Goal: Task Accomplishment & Management: Use online tool/utility

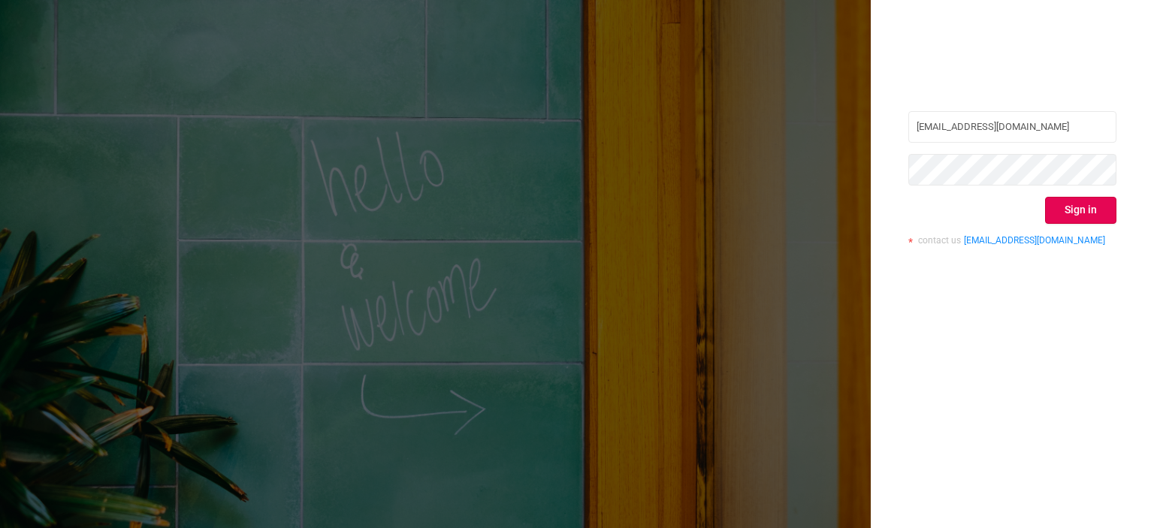
click at [1069, 219] on button "Sign in" at bounding box center [1080, 210] width 71 height 27
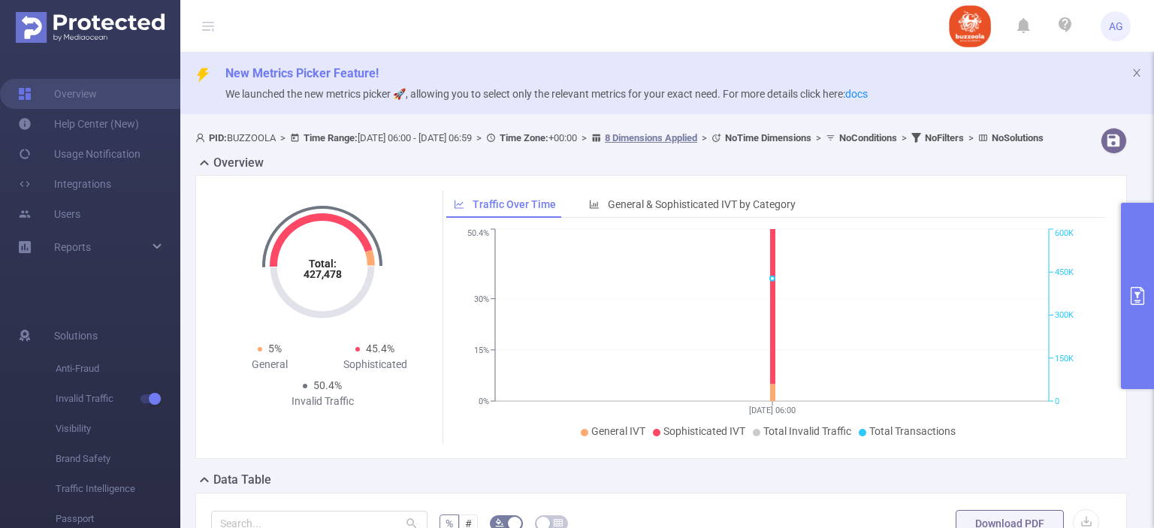
click at [1135, 298] on icon "primary" at bounding box center [1138, 296] width 18 height 18
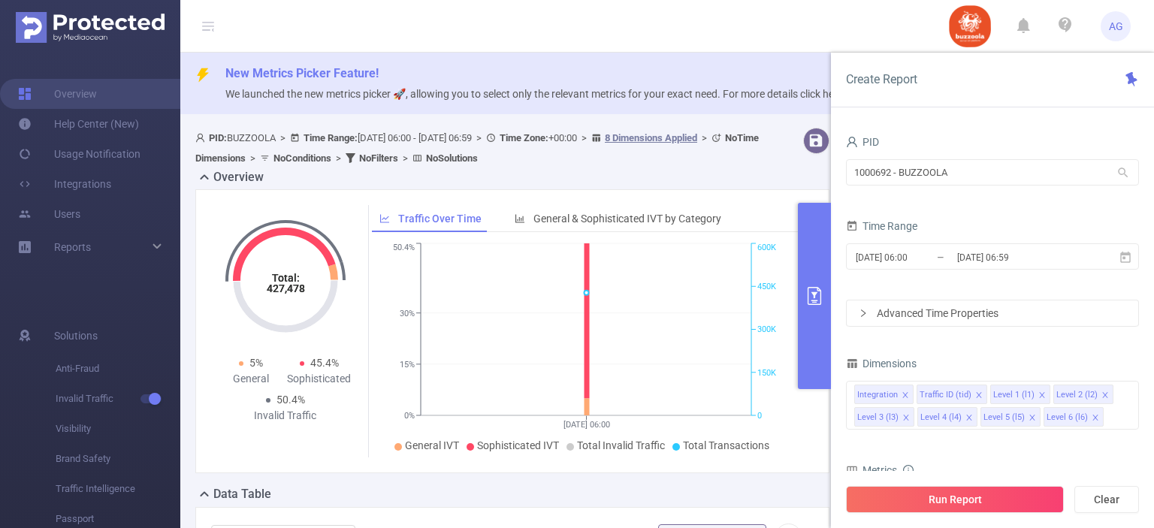
click at [1020, 315] on div "Advanced Time Properties" at bounding box center [993, 314] width 292 height 26
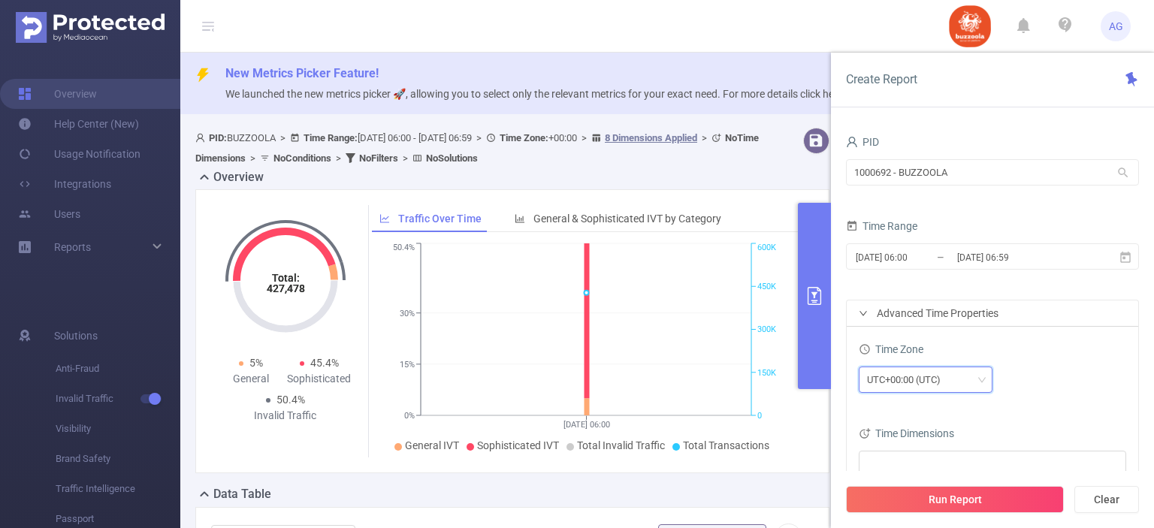
click at [971, 378] on div "UTC+00:00 (UTC)" at bounding box center [925, 379] width 117 height 25
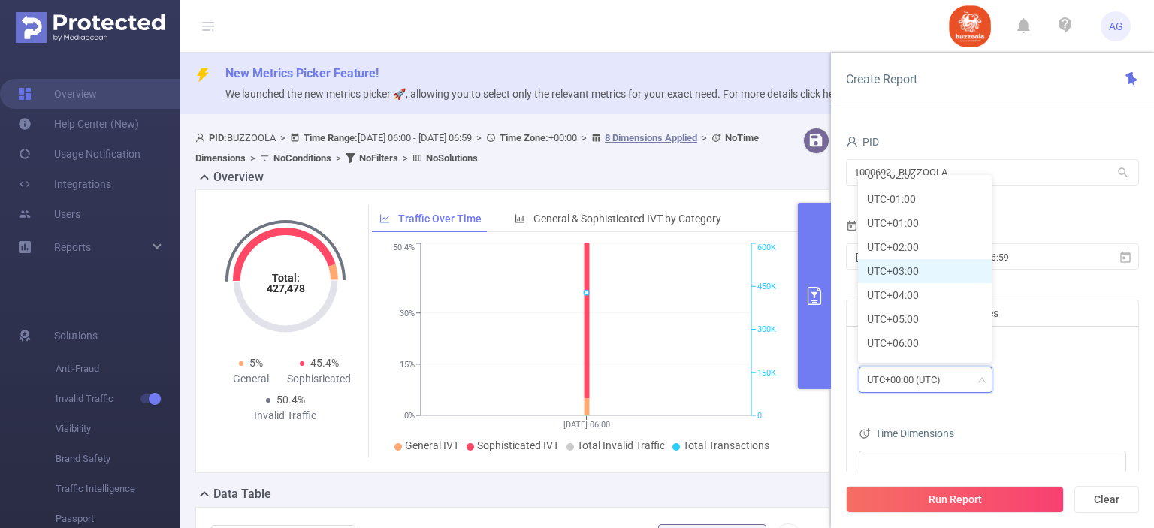
scroll to position [305, 0]
click at [923, 276] on li "UTC+03:00" at bounding box center [925, 271] width 134 height 24
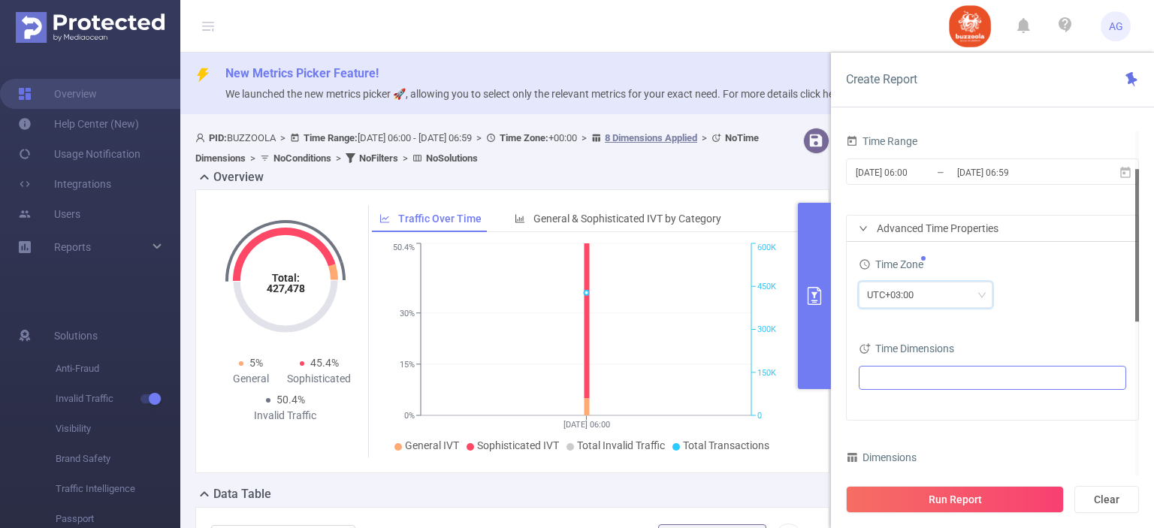
click at [981, 383] on ul at bounding box center [986, 378] width 247 height 23
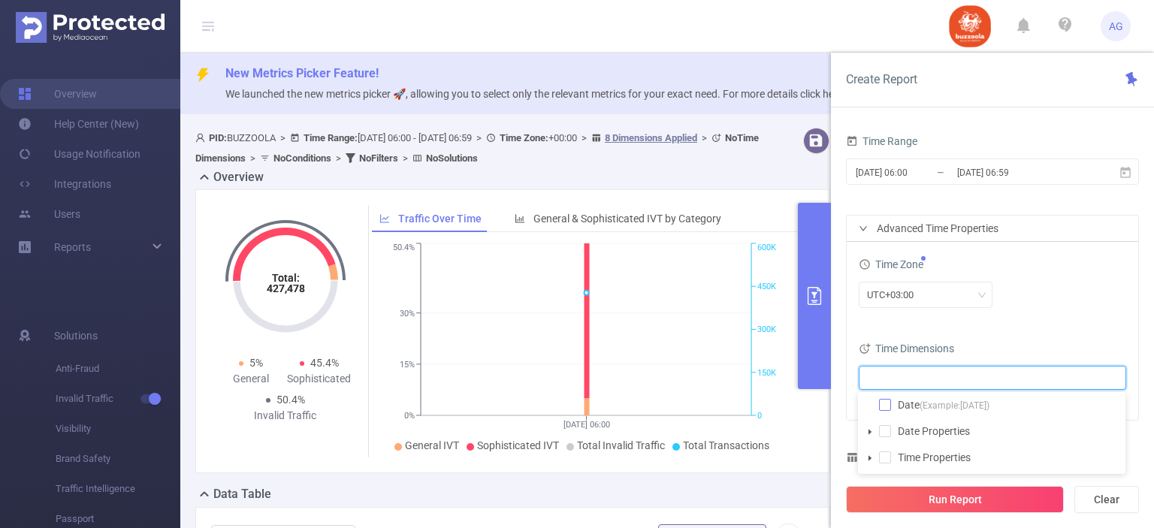
click at [887, 405] on span at bounding box center [885, 405] width 12 height 12
click at [1126, 172] on icon at bounding box center [1126, 173] width 14 height 14
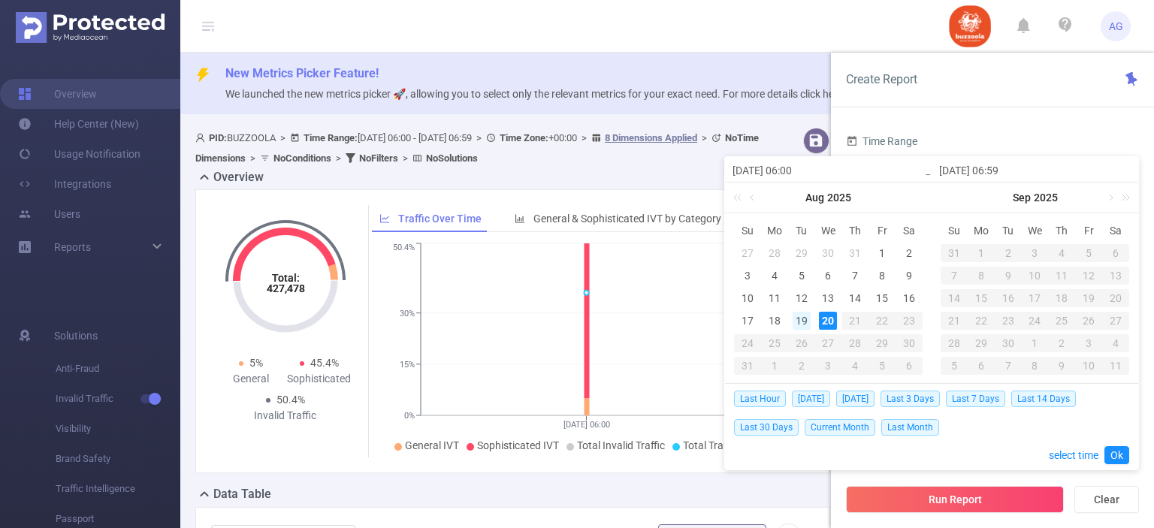
click at [800, 319] on div "19" at bounding box center [802, 321] width 18 height 18
type input "[DATE] 06:00"
type input "[DATE] 06:59"
type input "[DATE] 06:00"
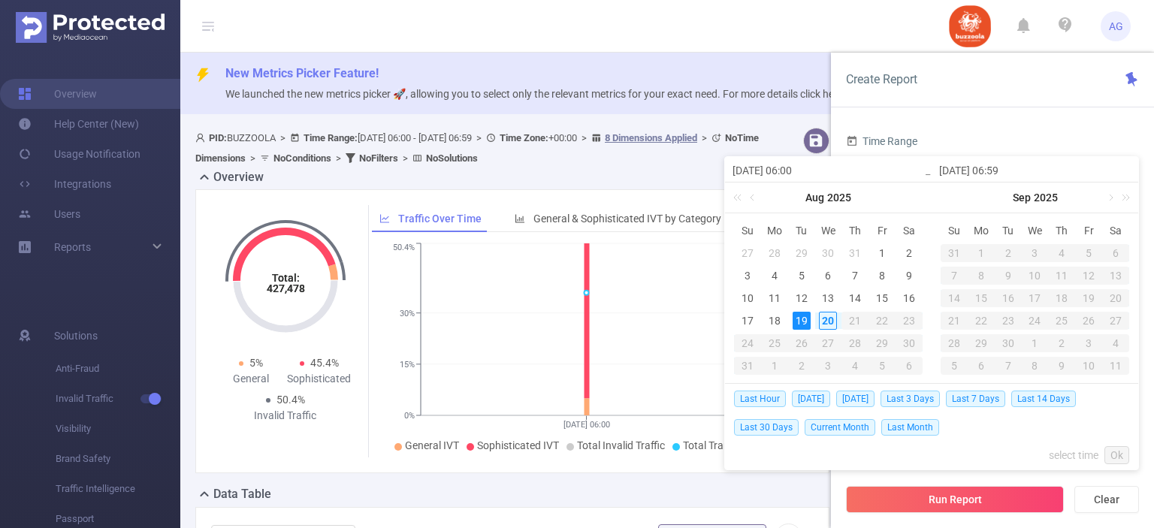
type input "[DATE] 06:59"
click at [1116, 451] on link "Ok" at bounding box center [1117, 455] width 25 height 18
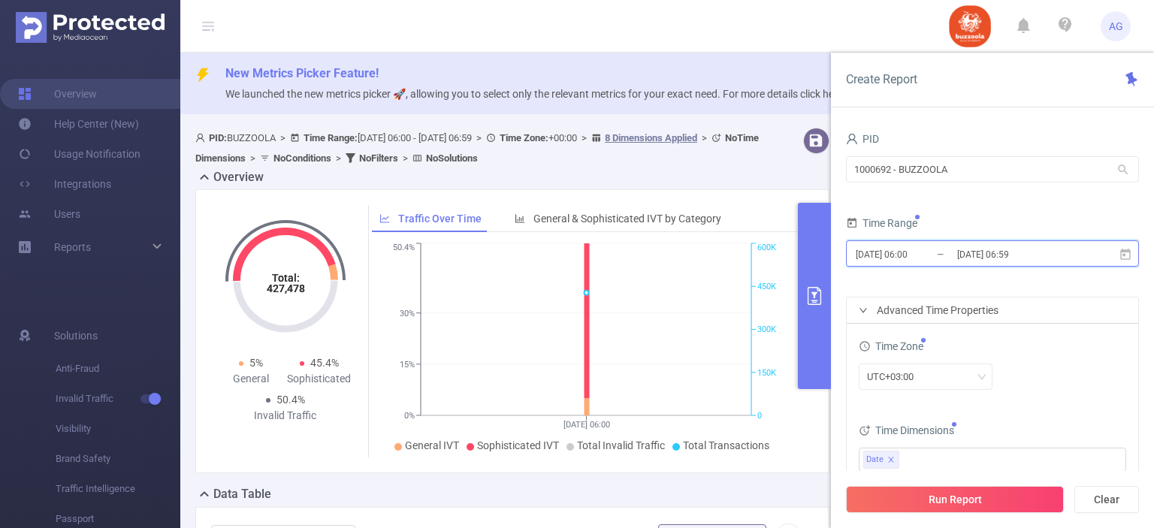
click at [1126, 251] on icon at bounding box center [1125, 253] width 11 height 11
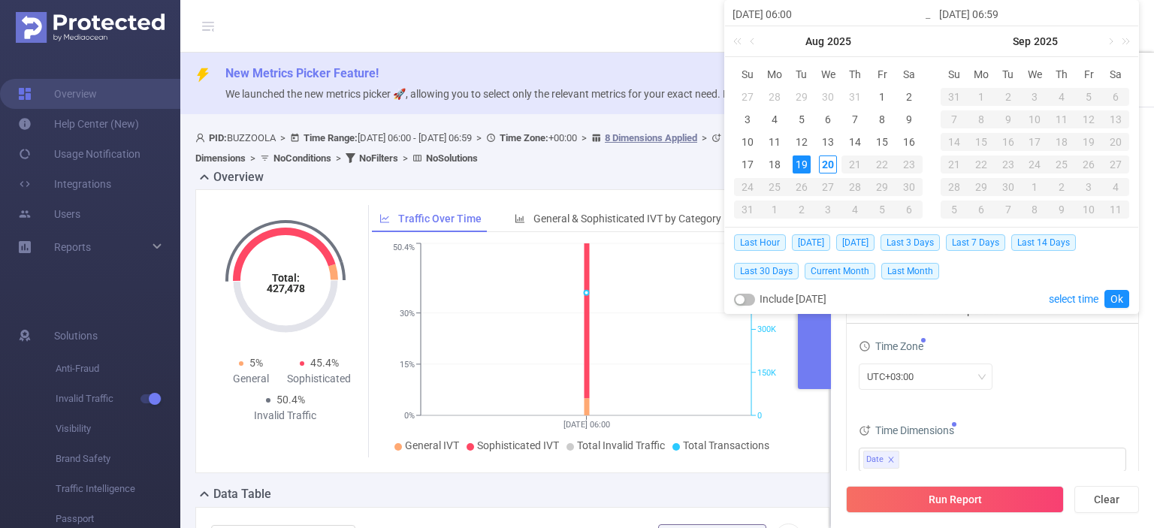
click at [806, 164] on div "19" at bounding box center [802, 165] width 18 height 18
click at [824, 165] on div "20" at bounding box center [828, 165] width 18 height 18
type input "2025-08-20 06:59"
click at [1115, 294] on link "Ok" at bounding box center [1117, 299] width 25 height 18
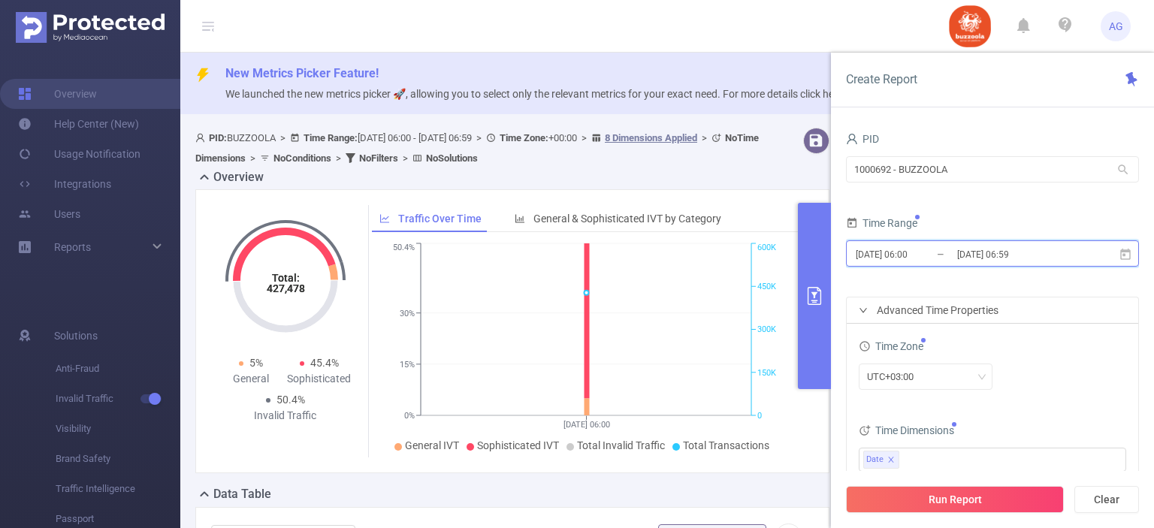
click at [1124, 256] on icon at bounding box center [1126, 255] width 14 height 14
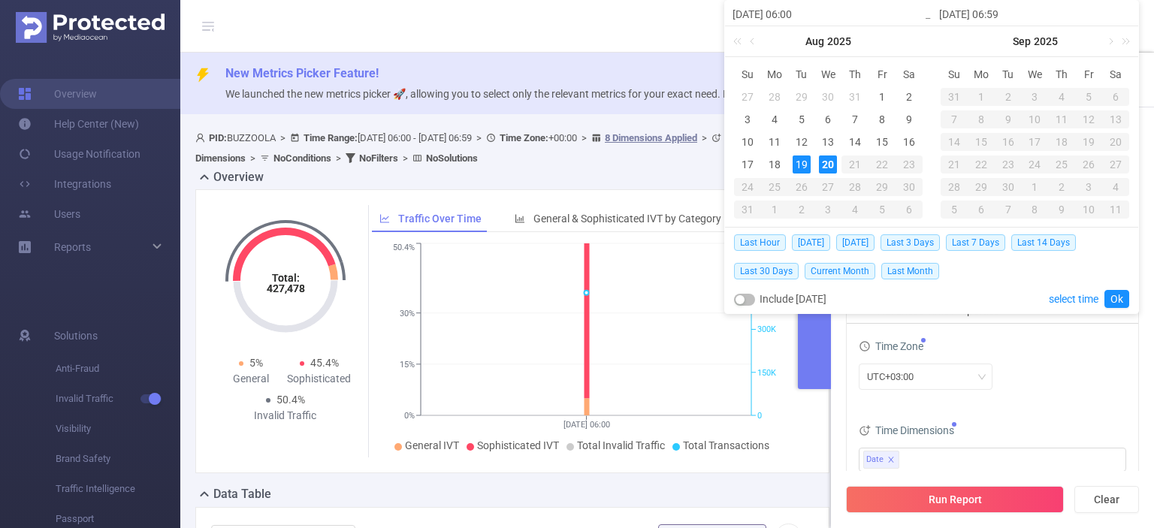
click at [801, 156] on div "19" at bounding box center [802, 165] width 18 height 18
click at [803, 165] on div "19" at bounding box center [802, 165] width 18 height 18
type input "[DATE] 06:59"
drag, startPoint x: 1110, startPoint y: 295, endPoint x: 1096, endPoint y: 235, distance: 61.1
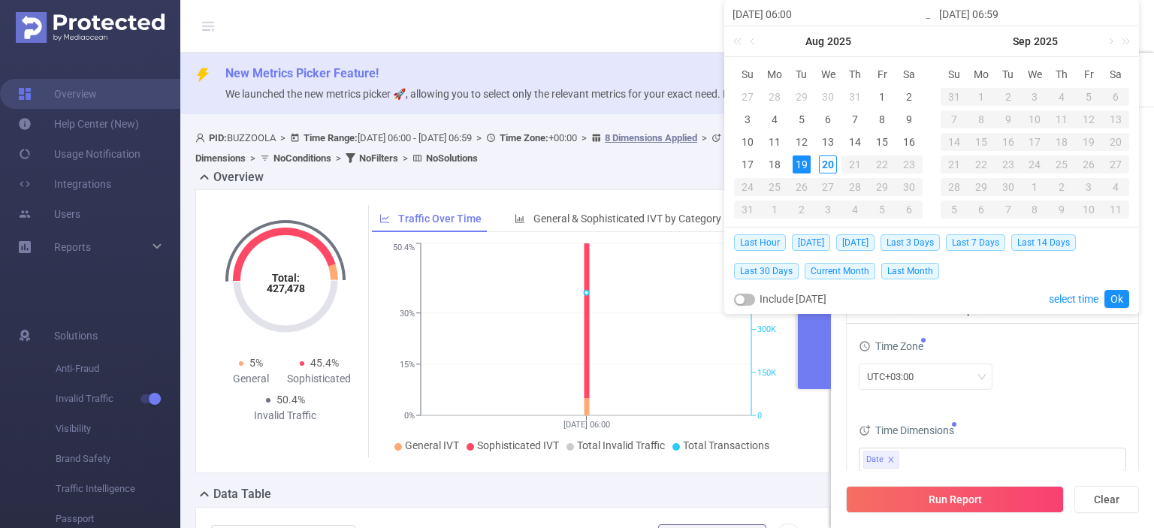
click at [1096, 235] on div "Last Hour Today Yesterday Last 3 Days Last 7 Days Last 14 Days Last 30 Days Cur…" at bounding box center [931, 271] width 395 height 86
click at [1073, 294] on link "select time" at bounding box center [1074, 299] width 50 height 29
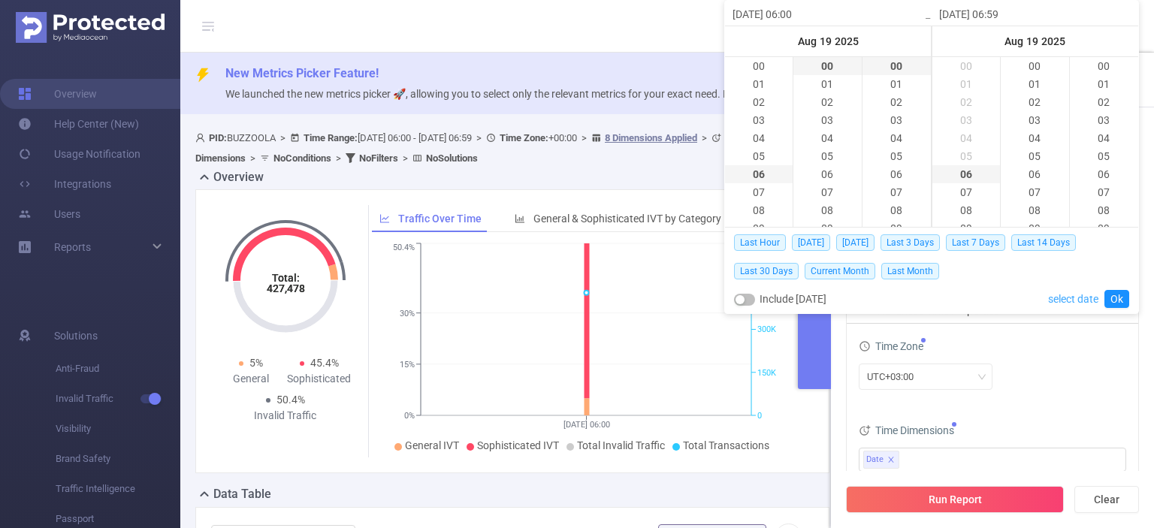
scroll to position [1064, 0]
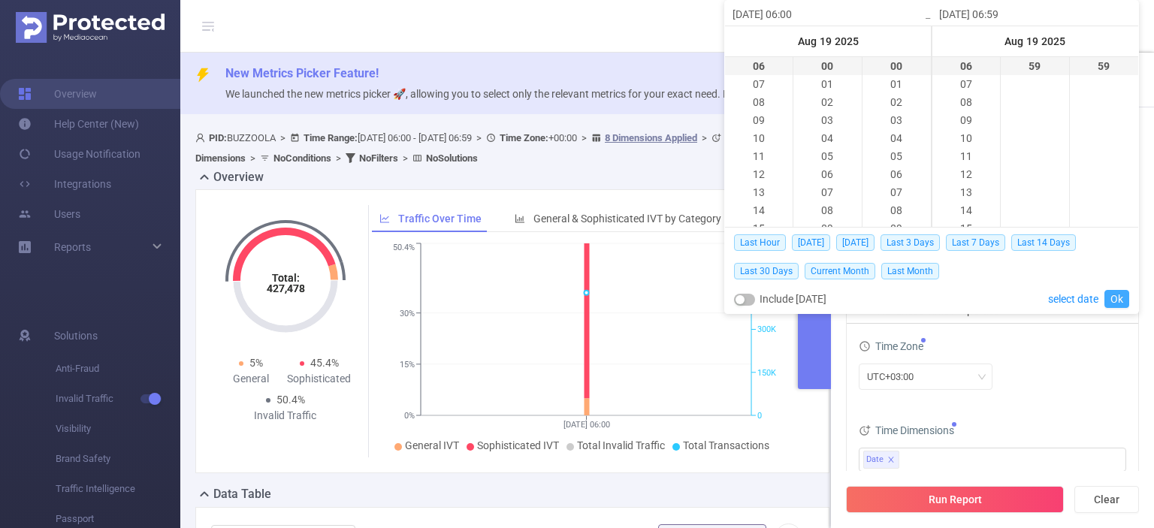
click at [1121, 294] on link "Ok" at bounding box center [1117, 299] width 25 height 18
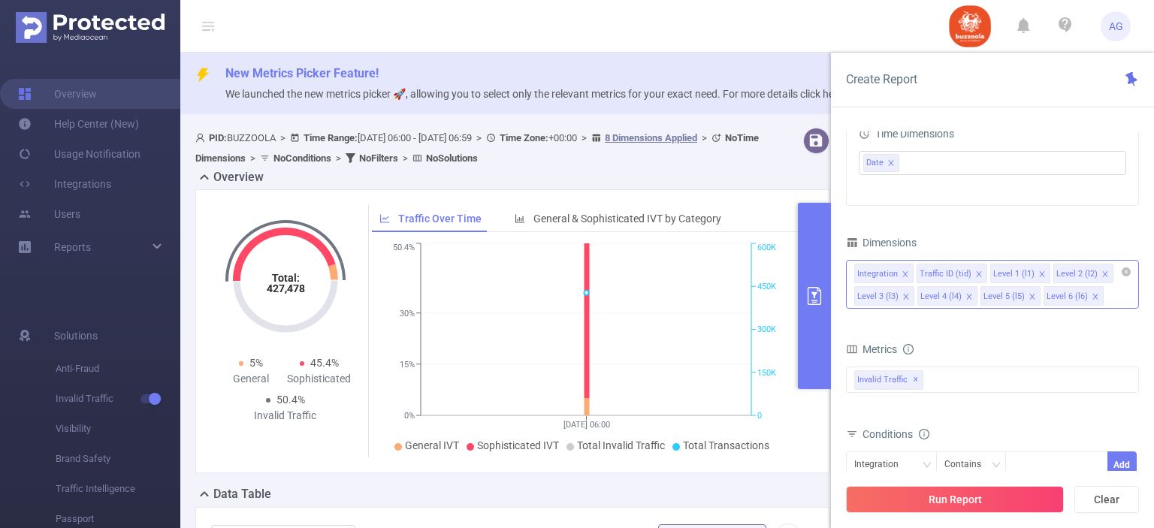
click at [903, 274] on icon "icon: close" at bounding box center [905, 273] width 5 height 5
click at [915, 271] on icon "icon: close" at bounding box center [917, 275] width 8 height 8
click at [944, 383] on div "Invalid Traffic ✕" at bounding box center [992, 380] width 293 height 26
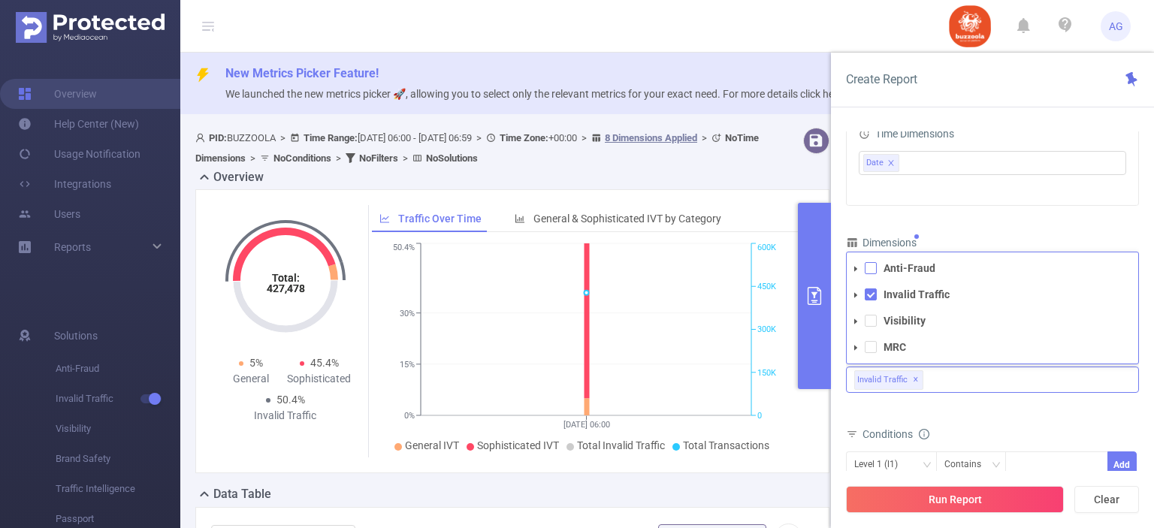
click at [872, 264] on span at bounding box center [871, 268] width 12 height 12
click at [871, 321] on span at bounding box center [871, 321] width 12 height 12
click at [871, 343] on span at bounding box center [871, 347] width 12 height 12
click at [1005, 414] on div "bp_total bp_adult bp_arms bp_crime bp_death_injury_military bp_piracy bp_hate_a…" at bounding box center [992, 390] width 293 height 53
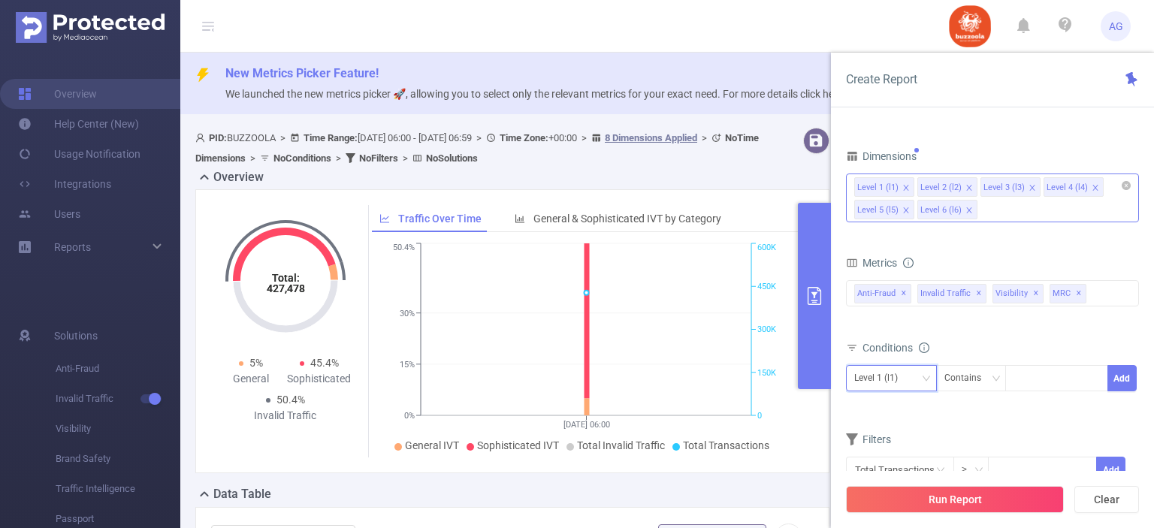
click at [905, 370] on div "Level 1 (l1)" at bounding box center [881, 378] width 54 height 25
click at [897, 252] on li "Level 2 (l2)" at bounding box center [891, 249] width 91 height 24
click at [1019, 372] on input at bounding box center [1017, 379] width 7 height 20
paste input "583140"
type input "583140"
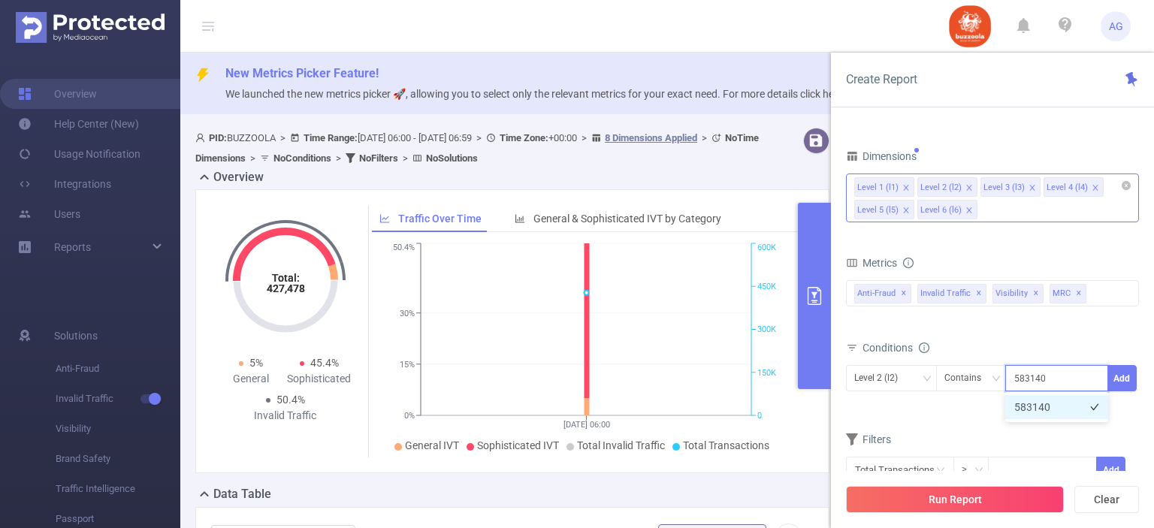
click at [1057, 413] on li "583140" at bounding box center [1056, 407] width 103 height 24
click at [1117, 378] on button "Add" at bounding box center [1122, 378] width 29 height 26
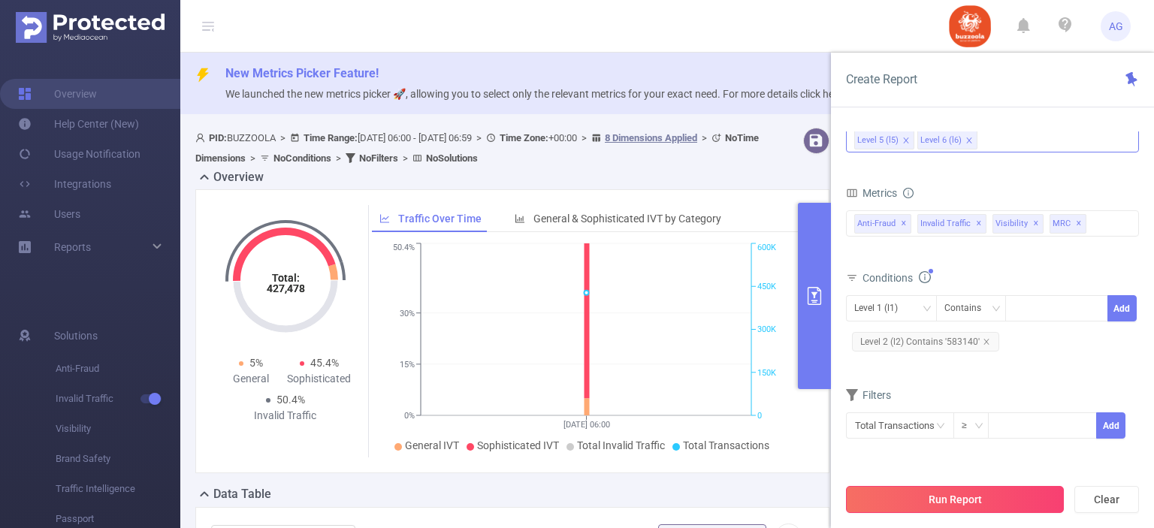
click at [1001, 498] on button "Run Report" at bounding box center [955, 499] width 218 height 27
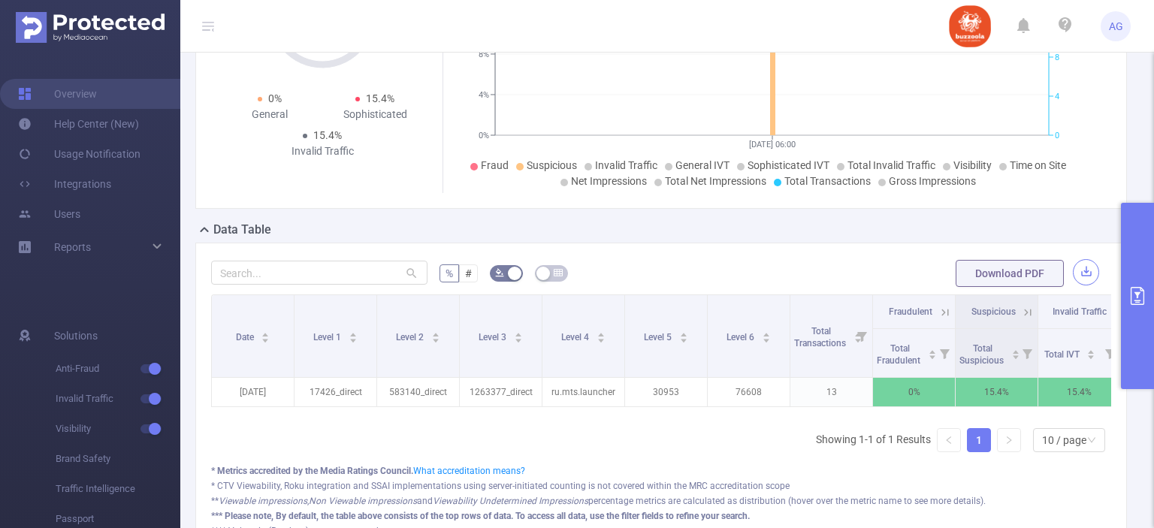
click at [1076, 268] on button "button" at bounding box center [1086, 272] width 26 height 26
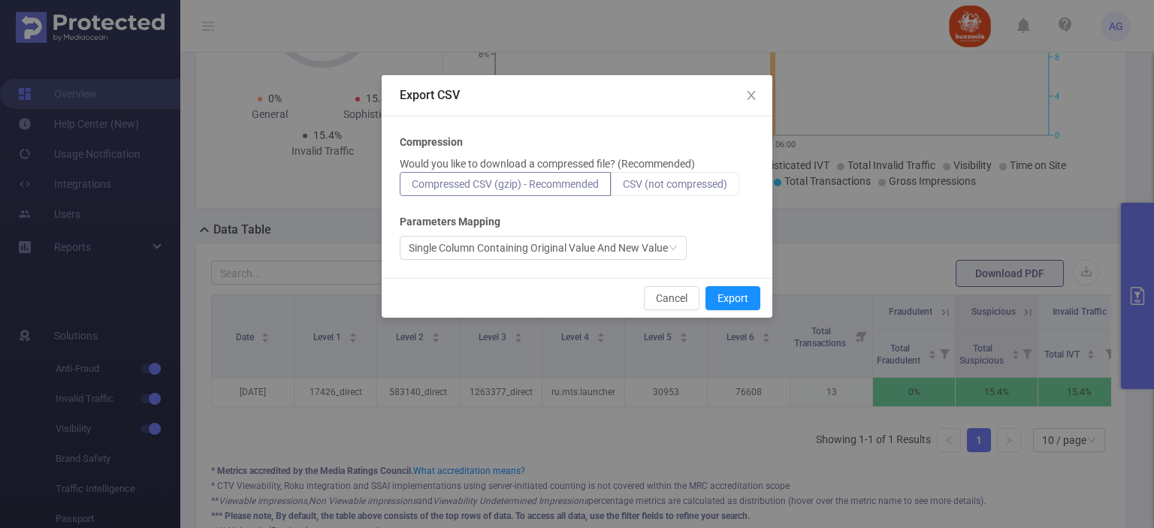
click at [650, 186] on span "CSV (not compressed)" at bounding box center [675, 184] width 104 height 12
click at [623, 188] on input "CSV (not compressed)" at bounding box center [623, 188] width 0 height 0
click at [733, 301] on button "Export" at bounding box center [733, 298] width 55 height 24
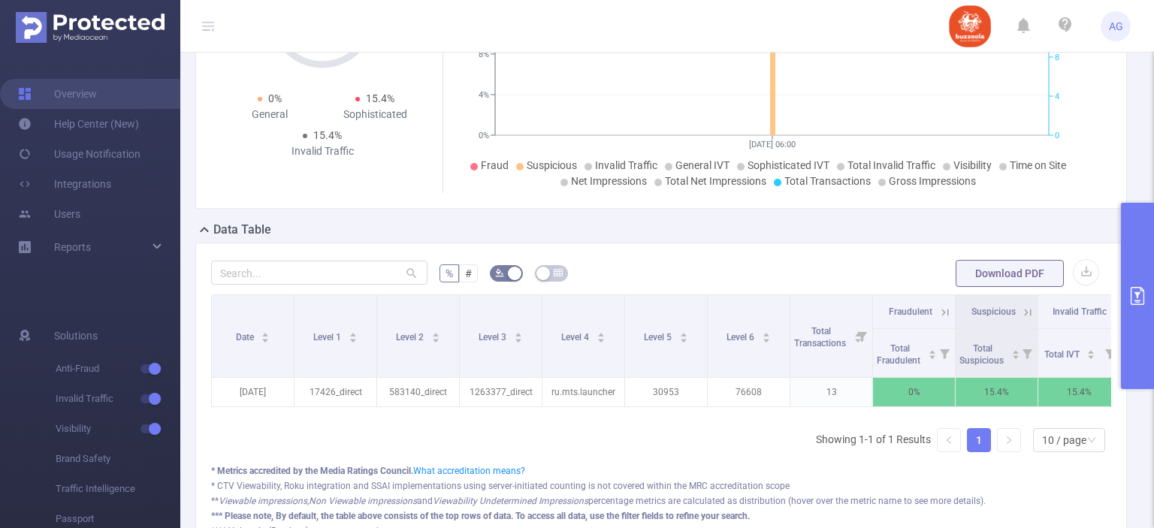
click at [1154, 264] on button "primary" at bounding box center [1137, 296] width 33 height 186
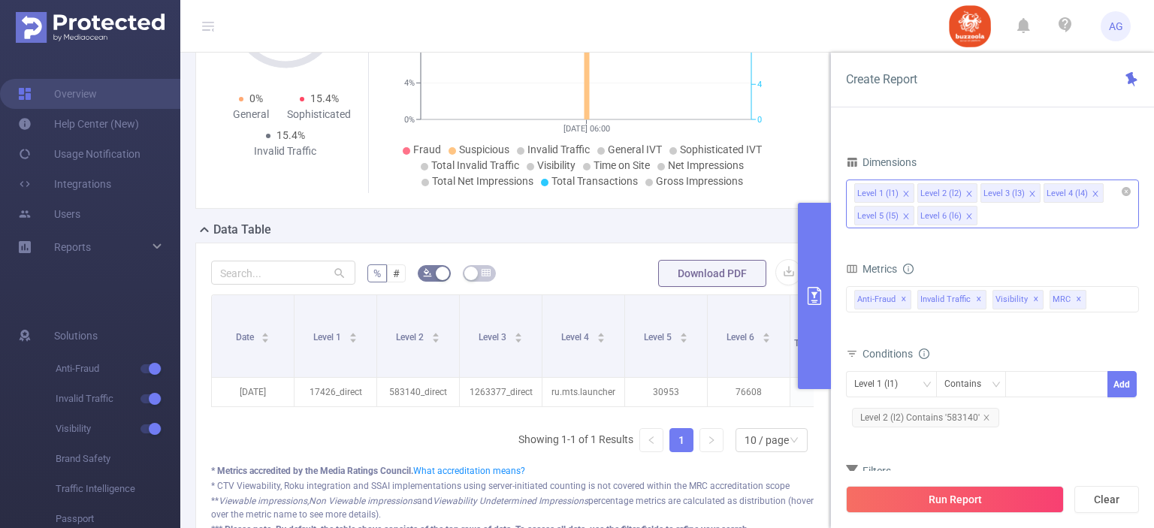
click at [1008, 213] on div "Level 1 (l1) Level 2 (l2) Level 3 (l3) Level 4 (l4) Level 5 (l5) Level 6 (l6)" at bounding box center [992, 204] width 293 height 49
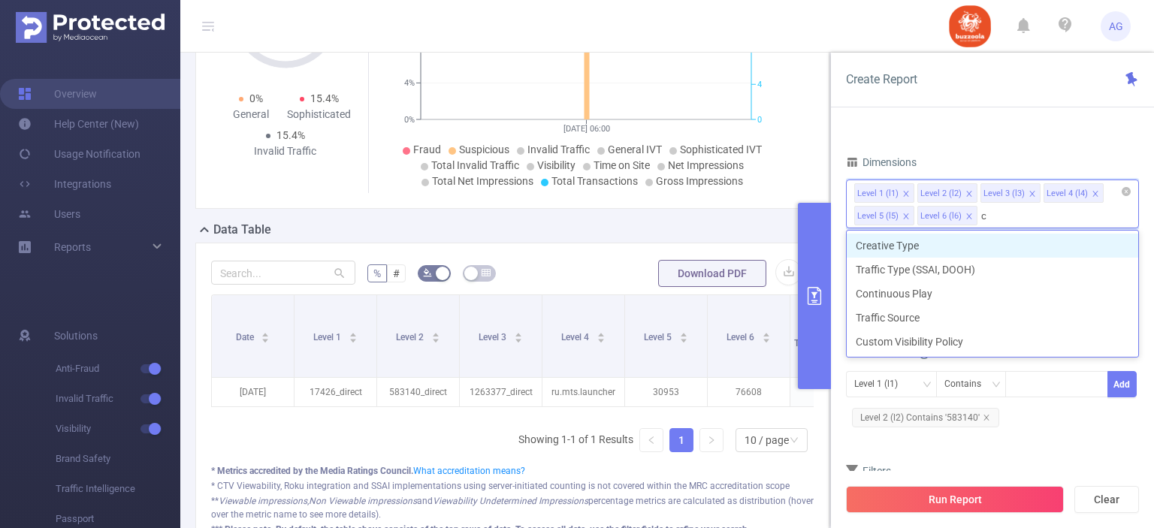
type input "cr"
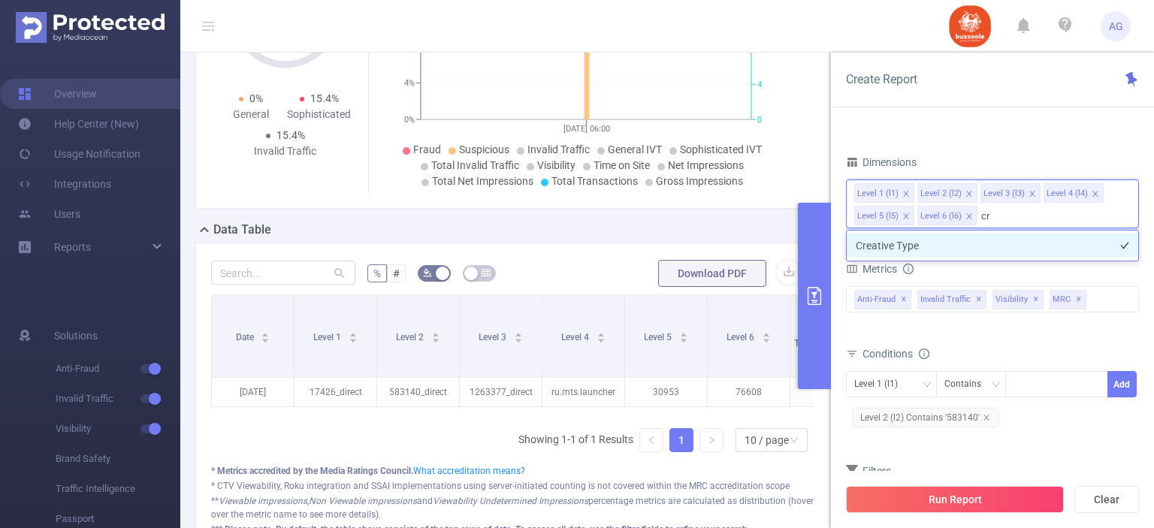
click at [968, 246] on li "Creative Type" at bounding box center [993, 246] width 292 height 24
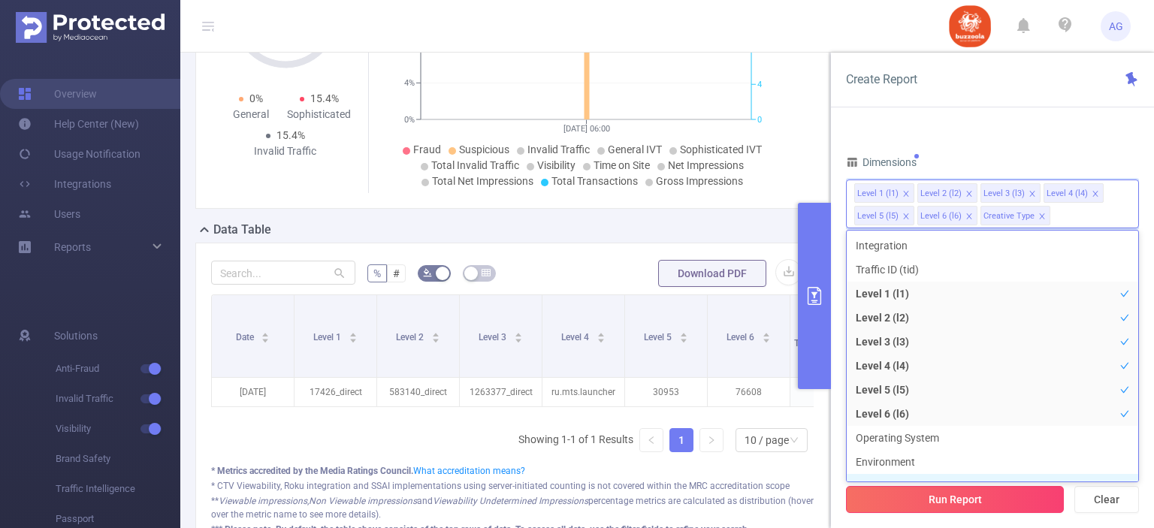
scroll to position [16, 0]
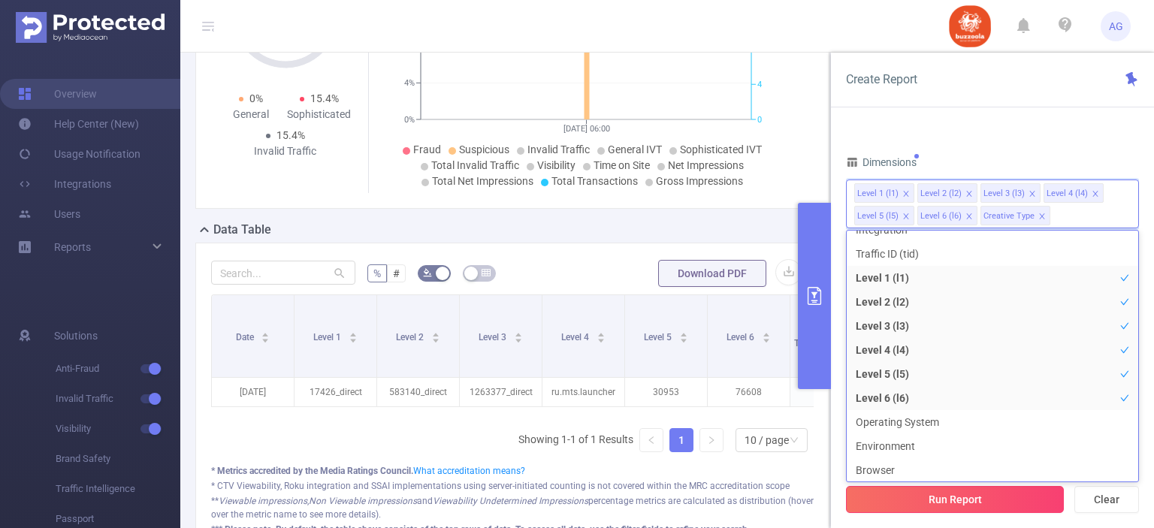
click at [1000, 494] on button "Run Report" at bounding box center [955, 499] width 218 height 27
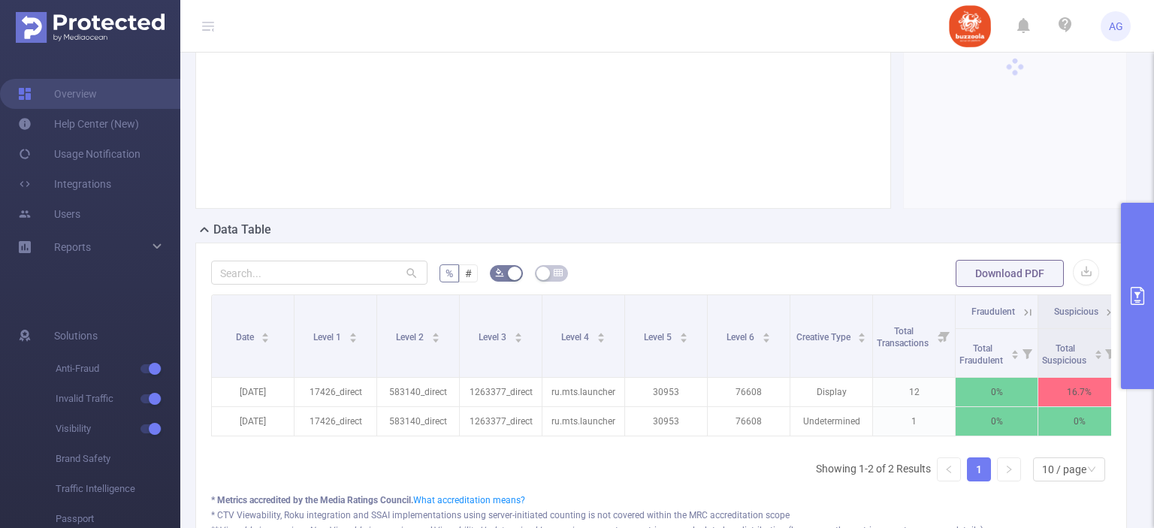
scroll to position [235, 0]
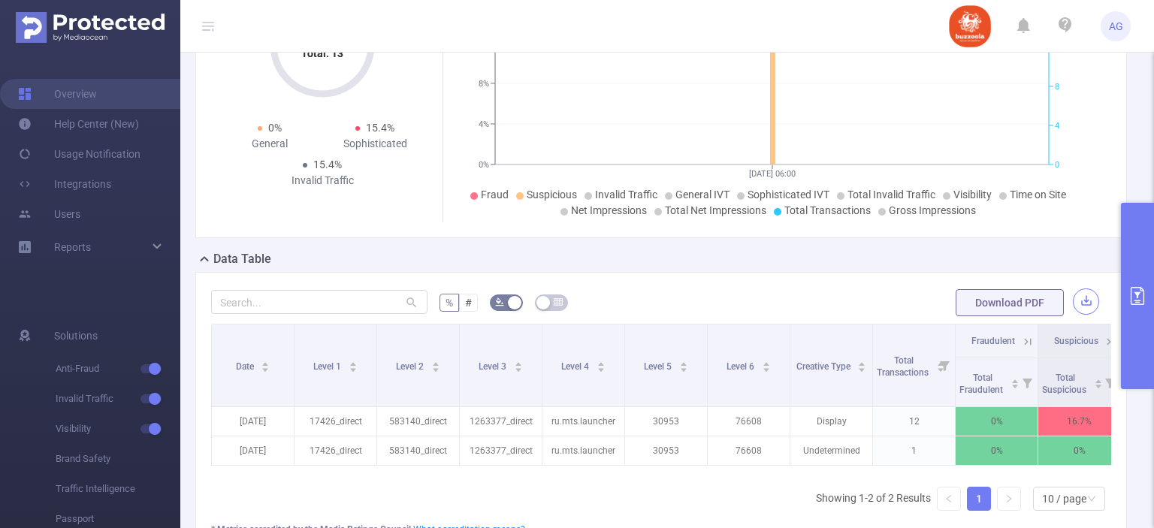
click at [1080, 298] on button "button" at bounding box center [1086, 302] width 26 height 26
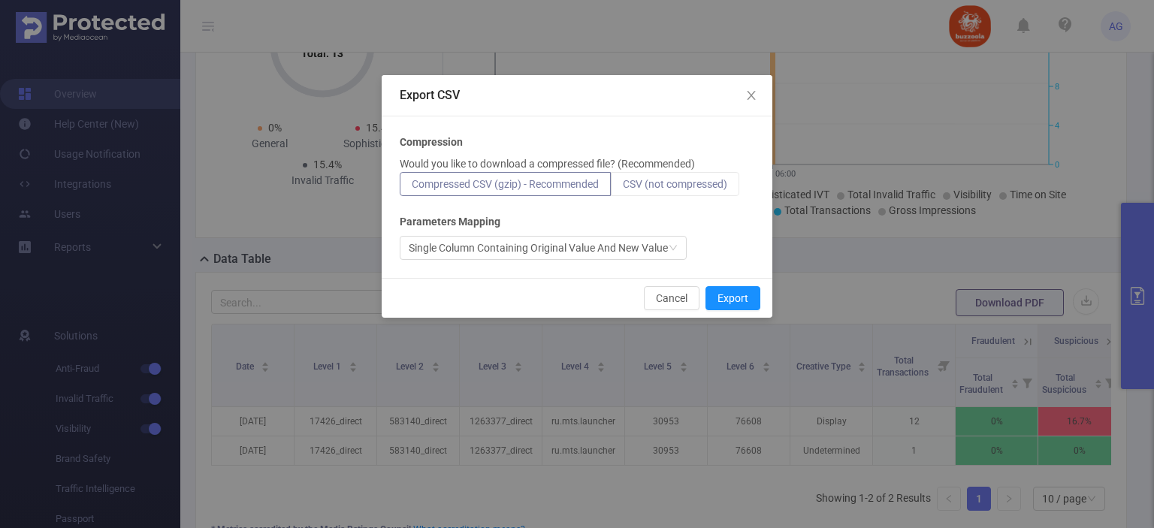
click at [711, 189] on span "CSV (not compressed)" at bounding box center [675, 184] width 104 height 12
click at [623, 188] on input "CSV (not compressed)" at bounding box center [623, 188] width 0 height 0
click at [733, 295] on button "Export" at bounding box center [733, 298] width 55 height 24
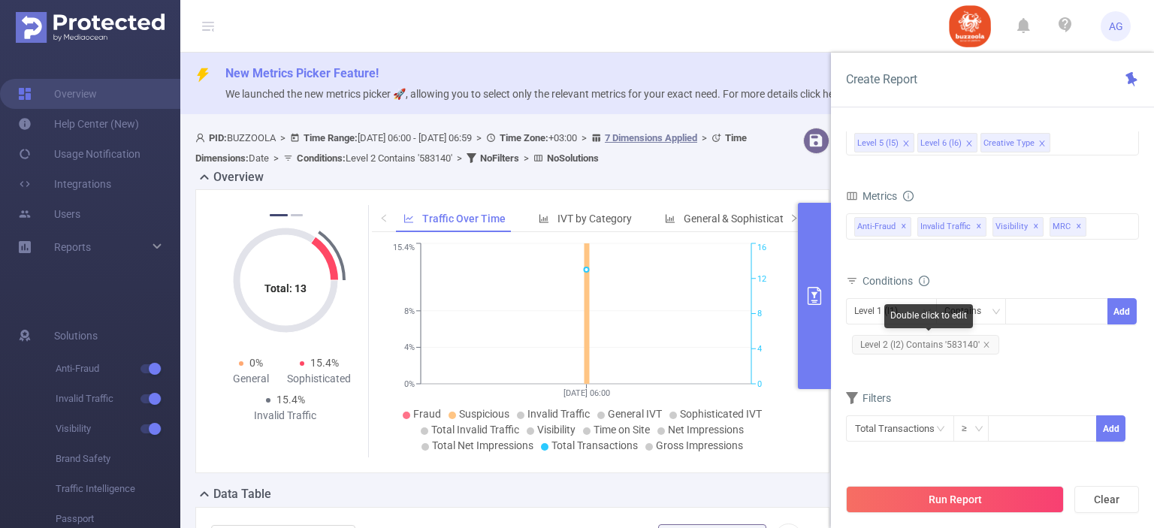
click at [960, 349] on span "Level 2 (l2) Contains '583140'" at bounding box center [925, 345] width 147 height 20
click at [954, 342] on span "Level 2 (l2) Contains '583140'" at bounding box center [925, 345] width 147 height 20
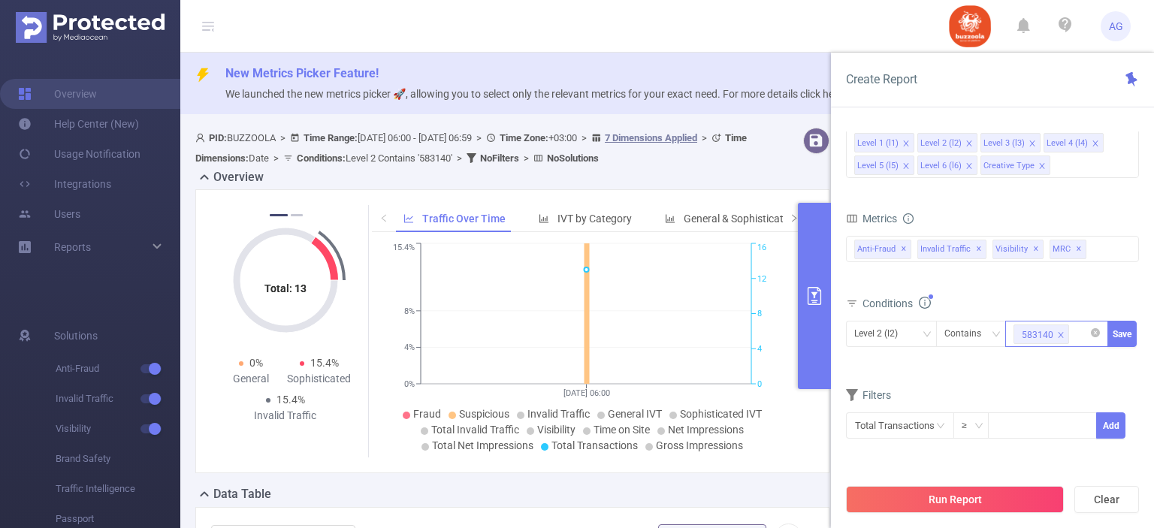
click at [1062, 333] on icon "icon: close" at bounding box center [1061, 335] width 8 height 8
click at [1062, 333] on div at bounding box center [1057, 334] width 86 height 25
paste input "588126"
type input "588126"
click at [1049, 365] on li "588126" at bounding box center [1056, 363] width 103 height 24
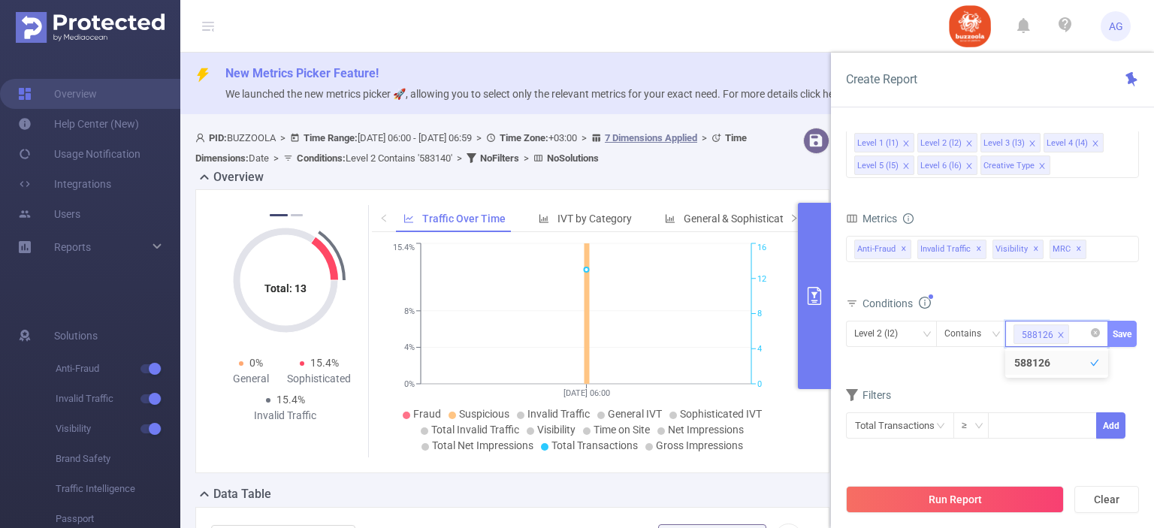
click at [1123, 334] on button "Save" at bounding box center [1122, 334] width 29 height 26
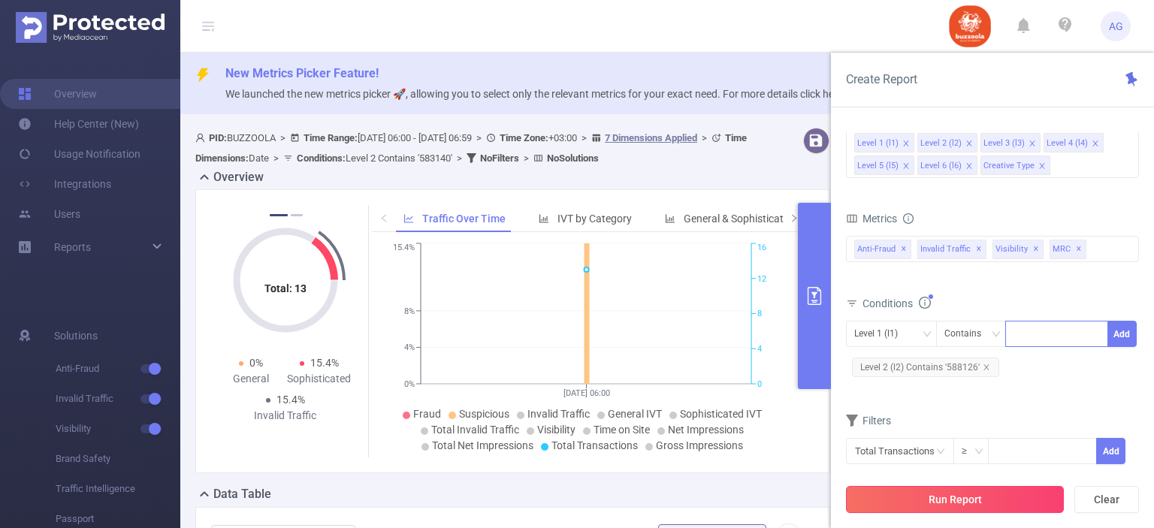
click at [996, 496] on button "Run Report" at bounding box center [955, 499] width 218 height 27
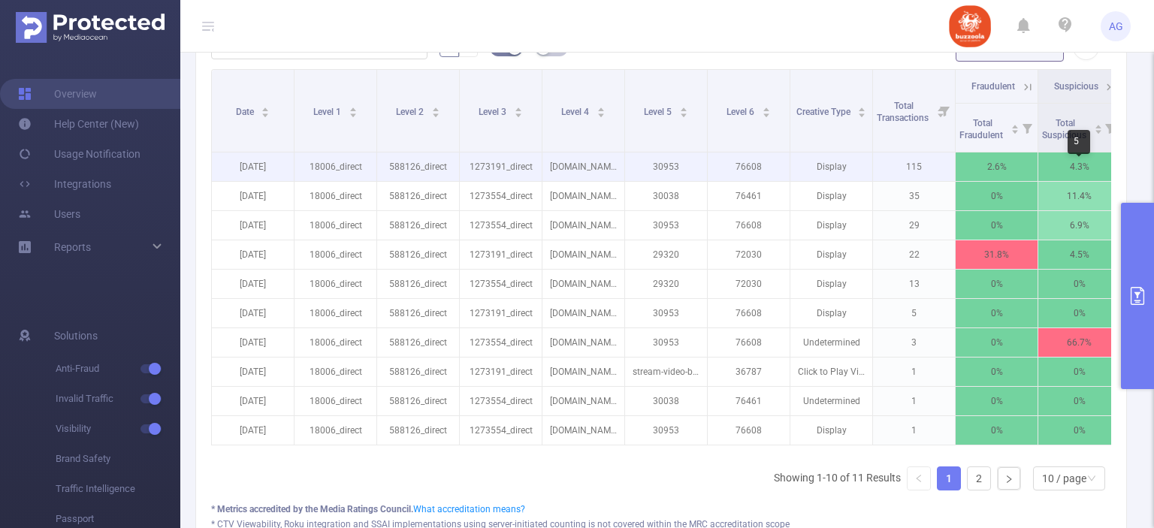
scroll to position [473, 0]
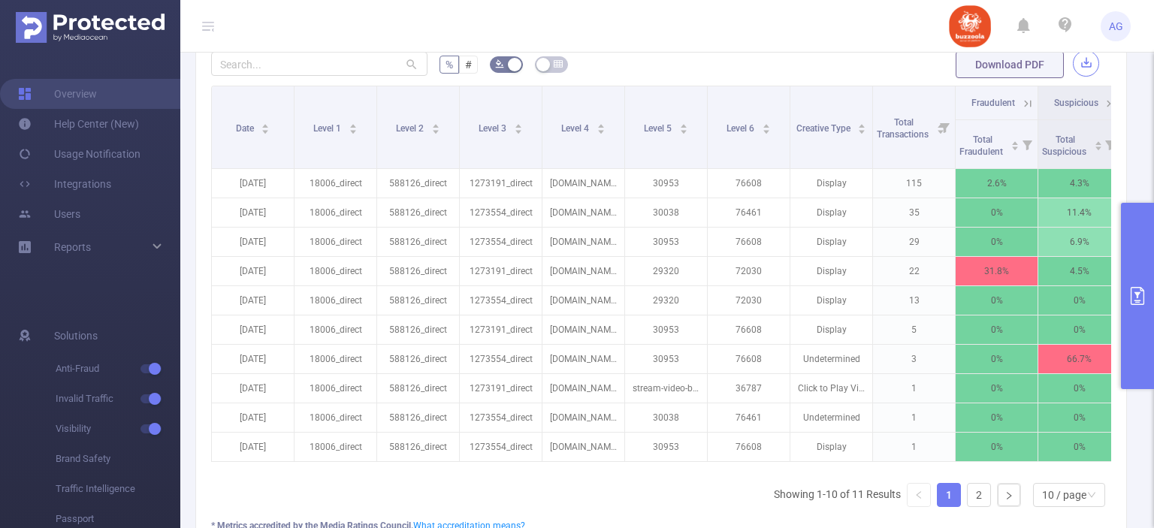
click at [1073, 64] on button "button" at bounding box center [1086, 63] width 26 height 26
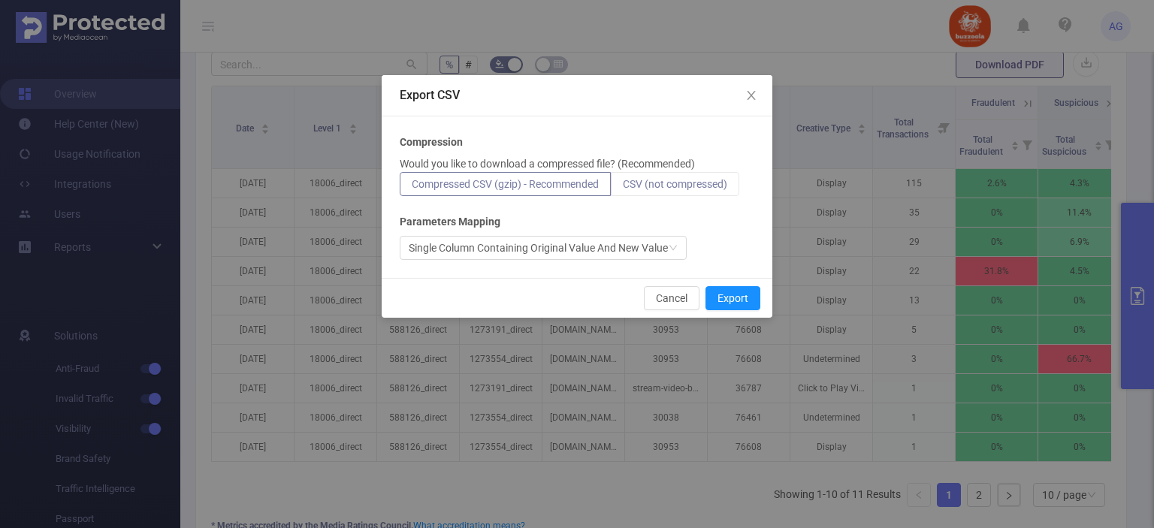
click at [670, 184] on span "CSV (not compressed)" at bounding box center [675, 184] width 104 height 12
click at [623, 188] on input "CSV (not compressed)" at bounding box center [623, 188] width 0 height 0
click at [728, 297] on button "Export" at bounding box center [733, 298] width 55 height 24
